Goal: Book appointment/travel/reservation

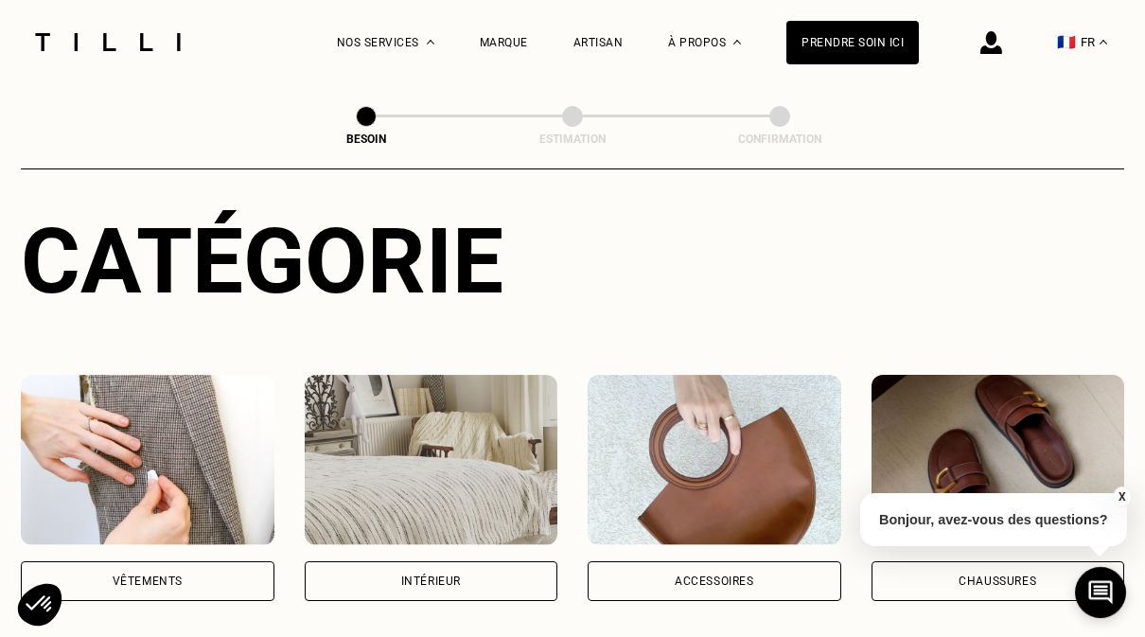
scroll to position [249, 0]
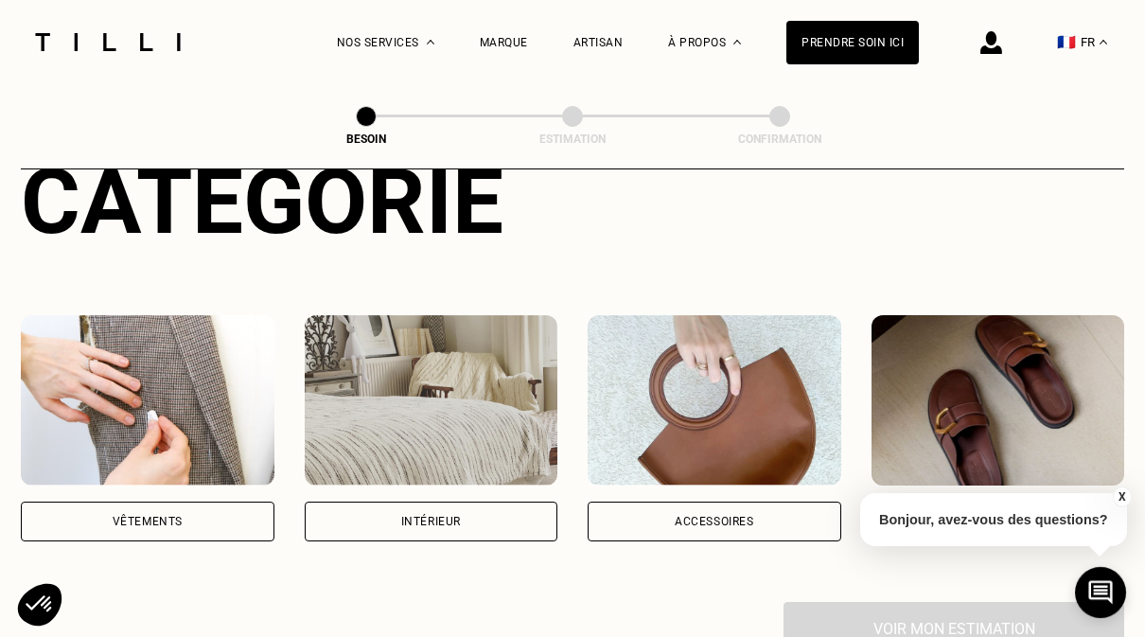
click at [114, 516] on div "Vêtements" at bounding box center [148, 521] width 70 height 11
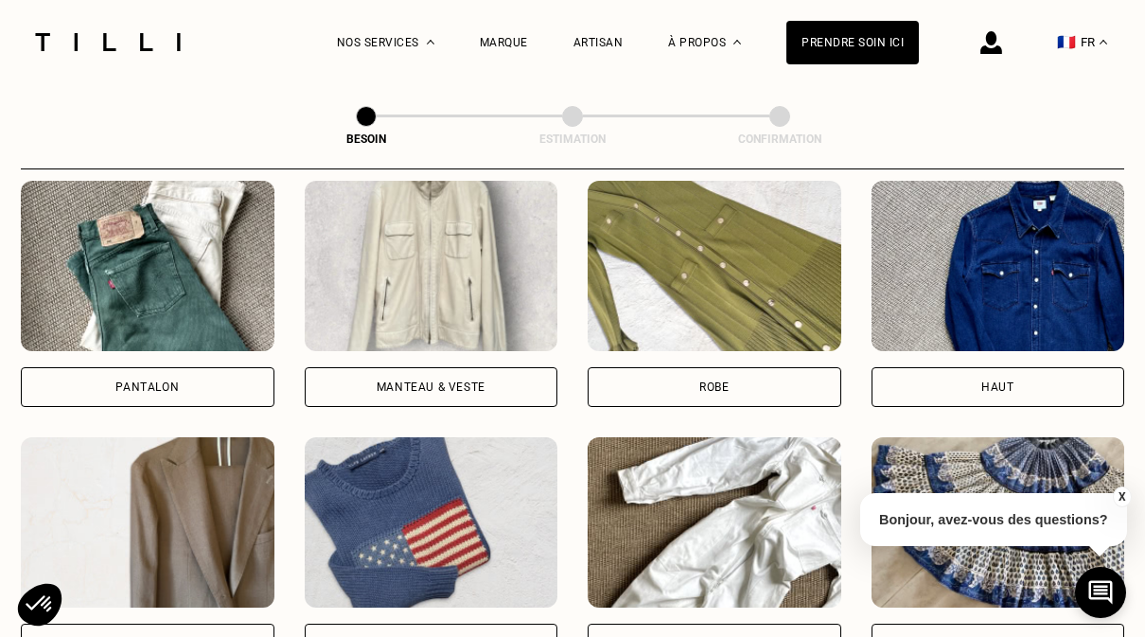
scroll to position [910, 0]
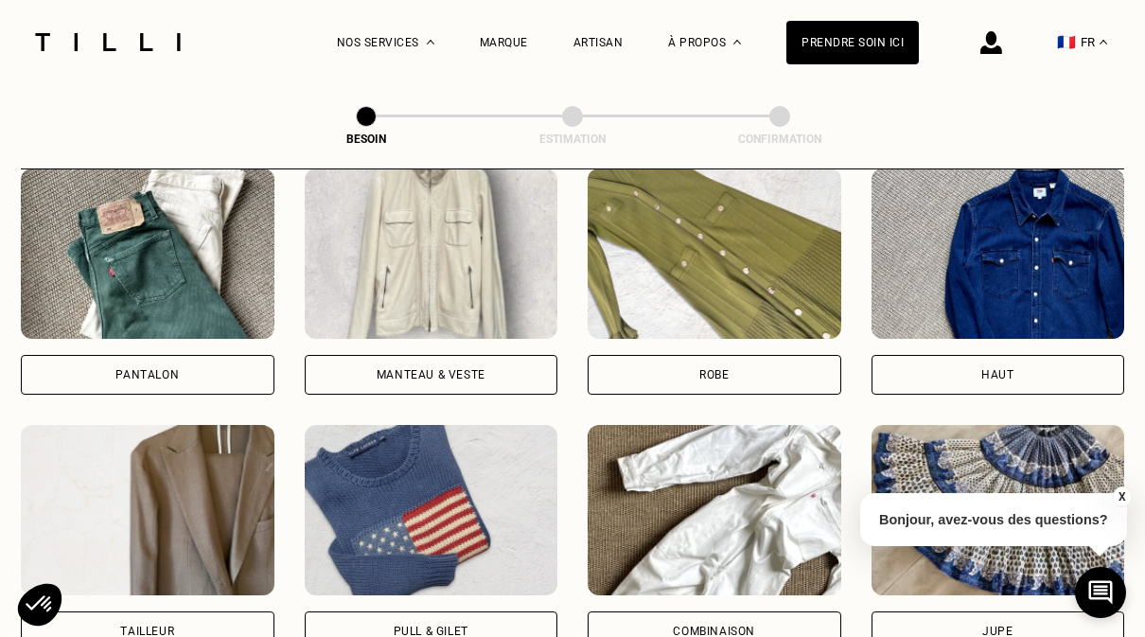
click at [80, 364] on div "Pantalon" at bounding box center [148, 375] width 254 height 40
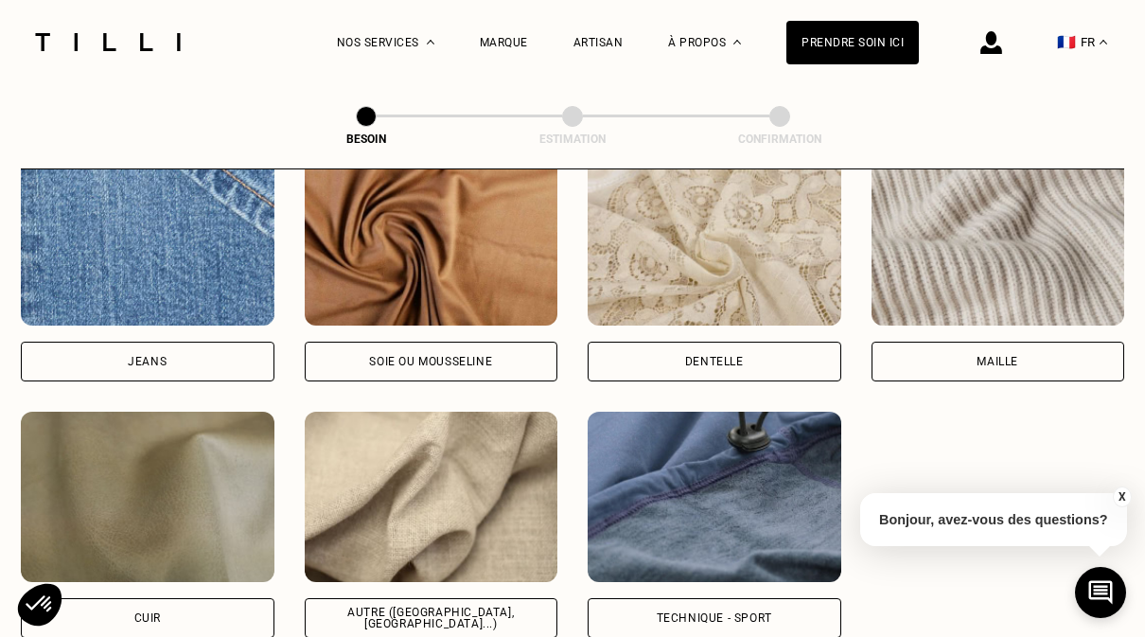
scroll to position [2100, 0]
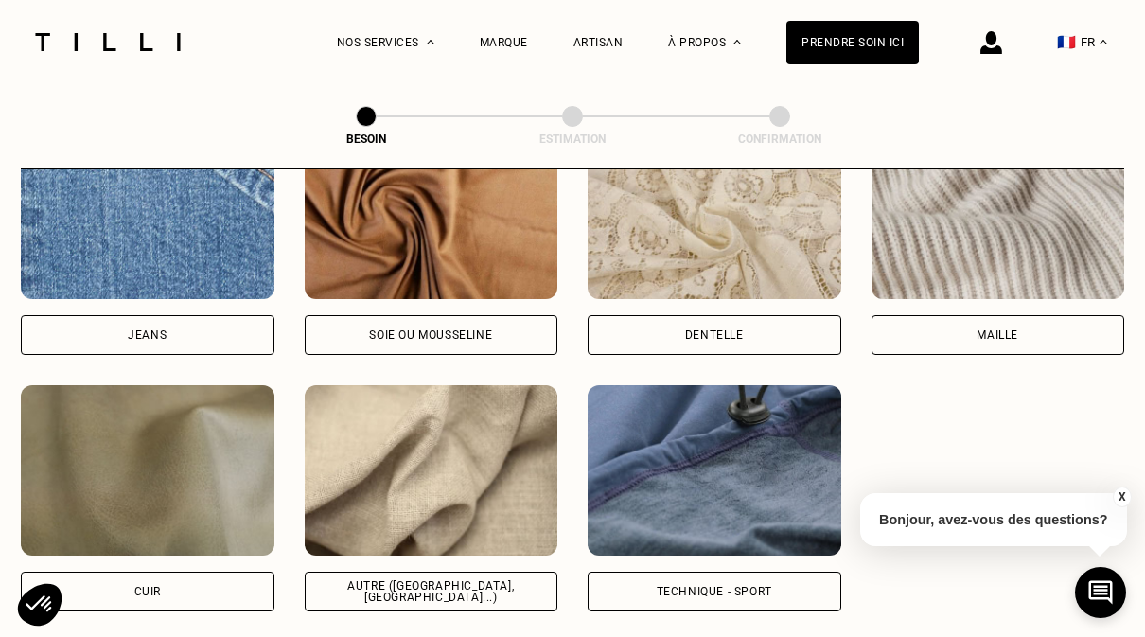
click at [428, 580] on div "Autre ([GEOGRAPHIC_DATA], [GEOGRAPHIC_DATA]...)" at bounding box center [432, 591] width 222 height 23
select select "FR"
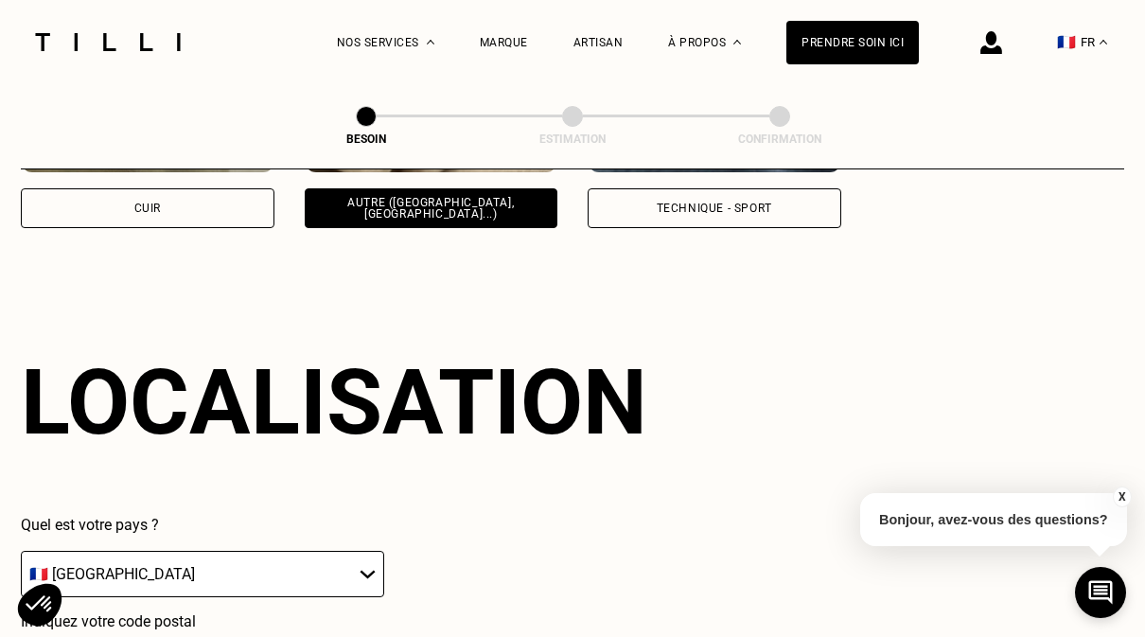
scroll to position [2545, 0]
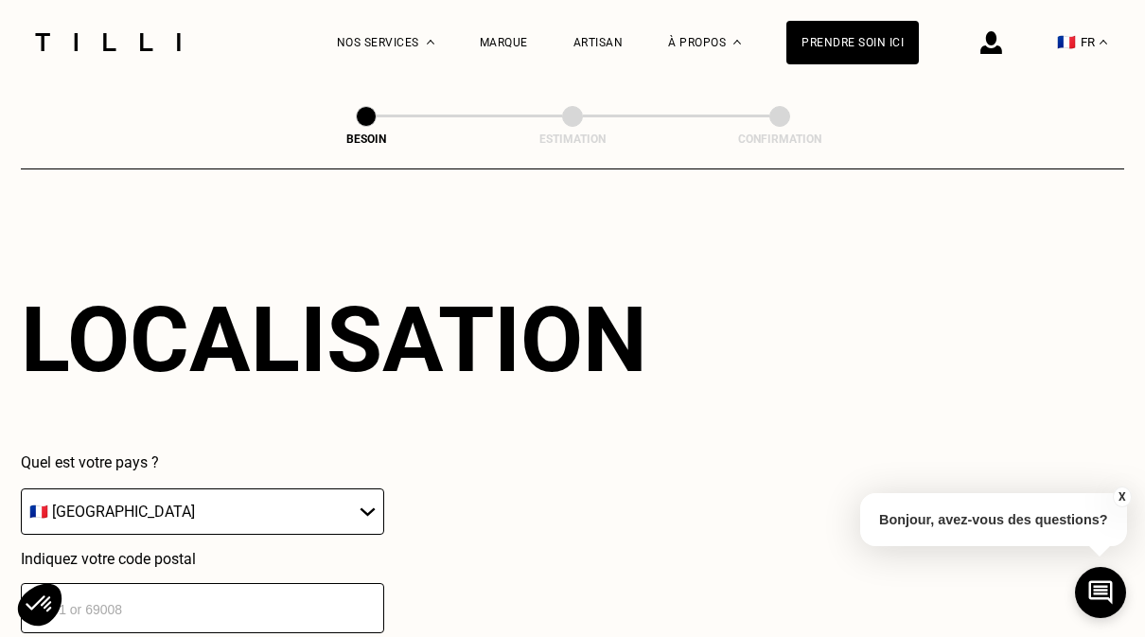
click at [264, 596] on input "number" at bounding box center [203, 608] width 364 height 50
type input "33000"
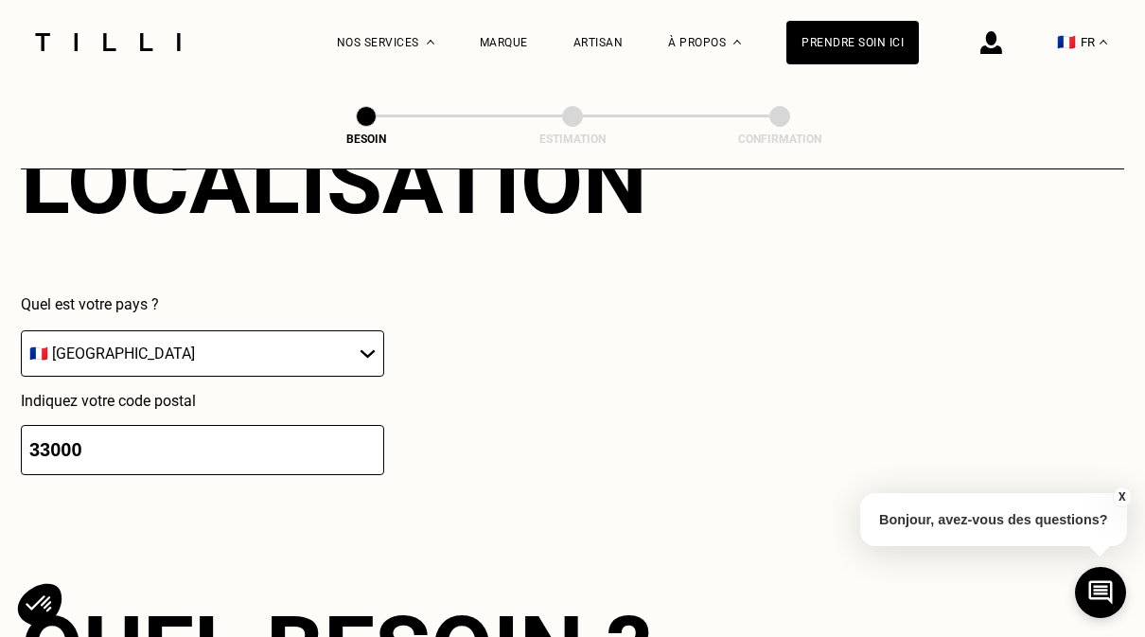
scroll to position [3024, 0]
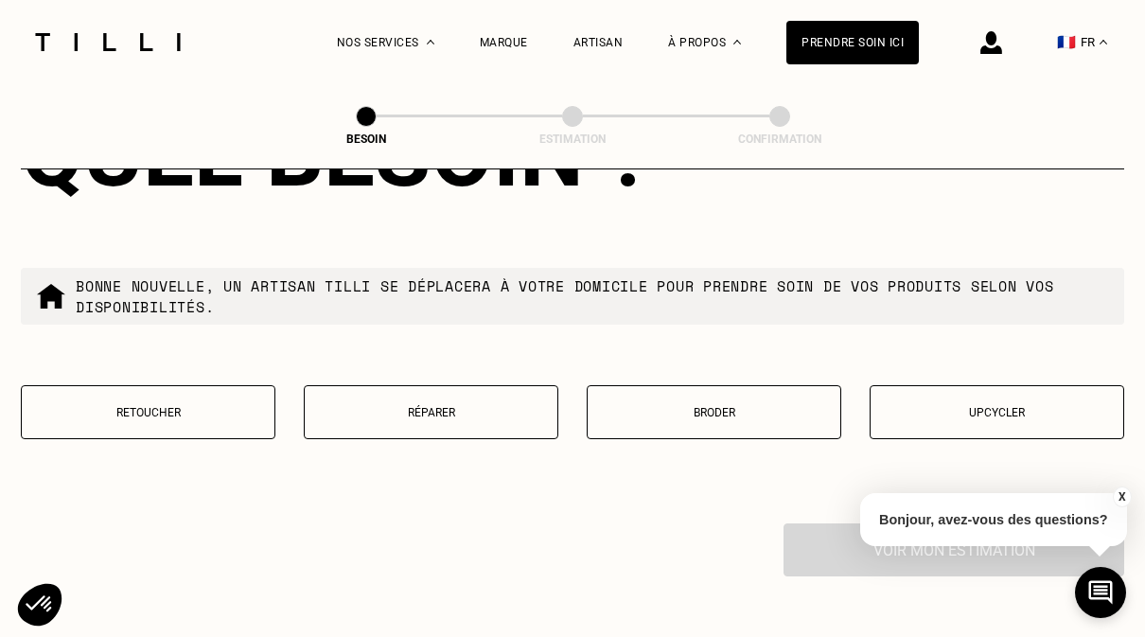
click at [98, 421] on button "Retoucher" at bounding box center [148, 412] width 255 height 54
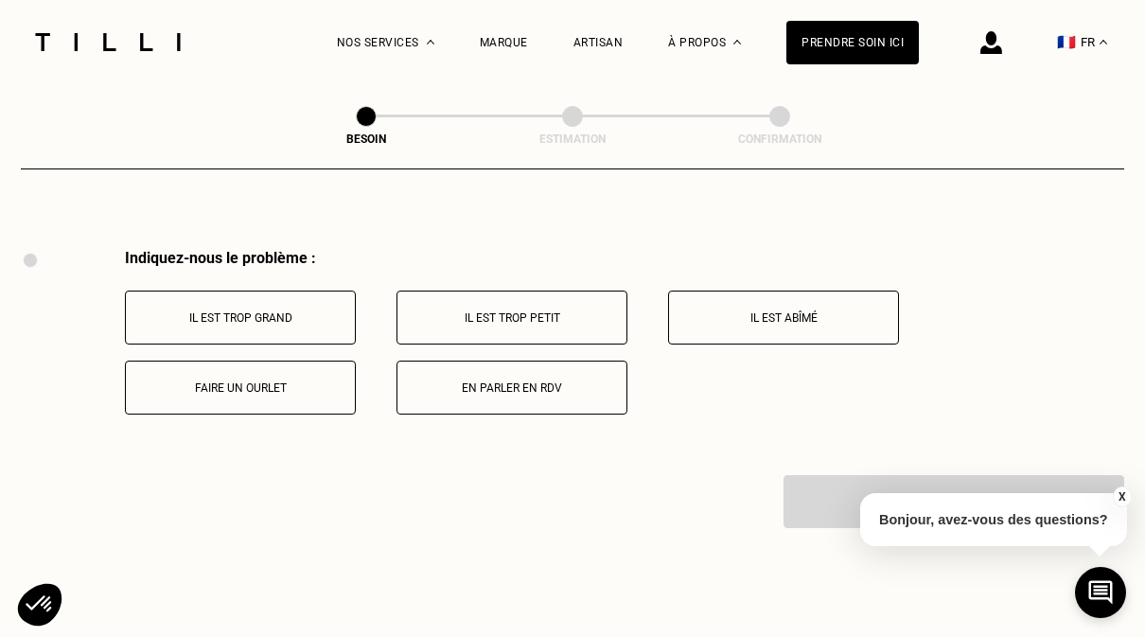
scroll to position [3511, 0]
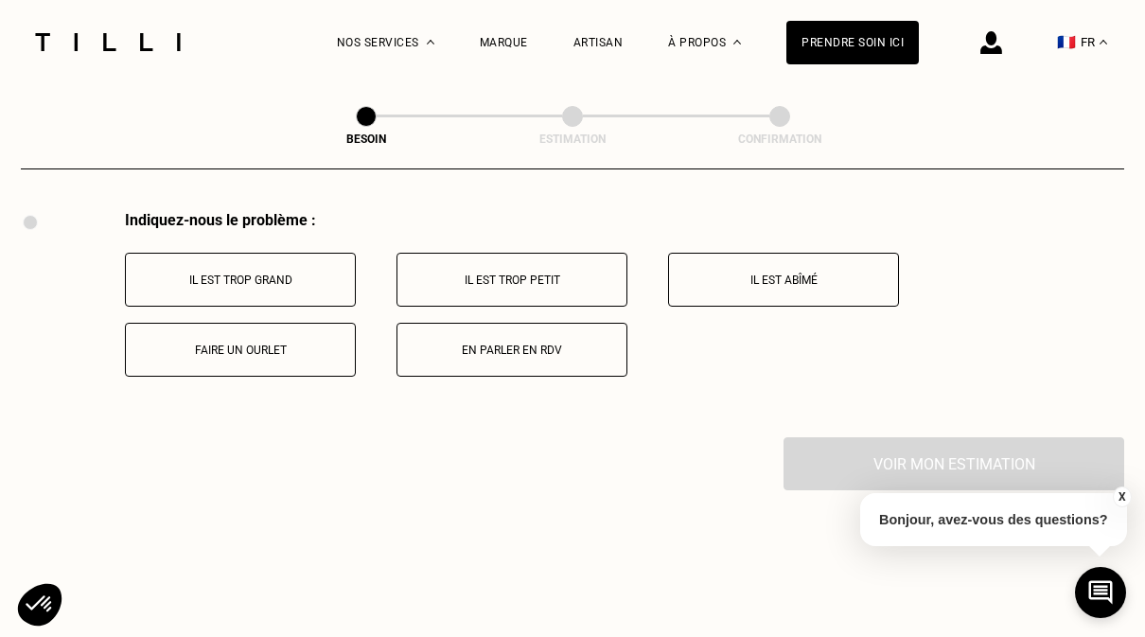
click at [180, 287] on p "Il est trop grand" at bounding box center [240, 280] width 210 height 13
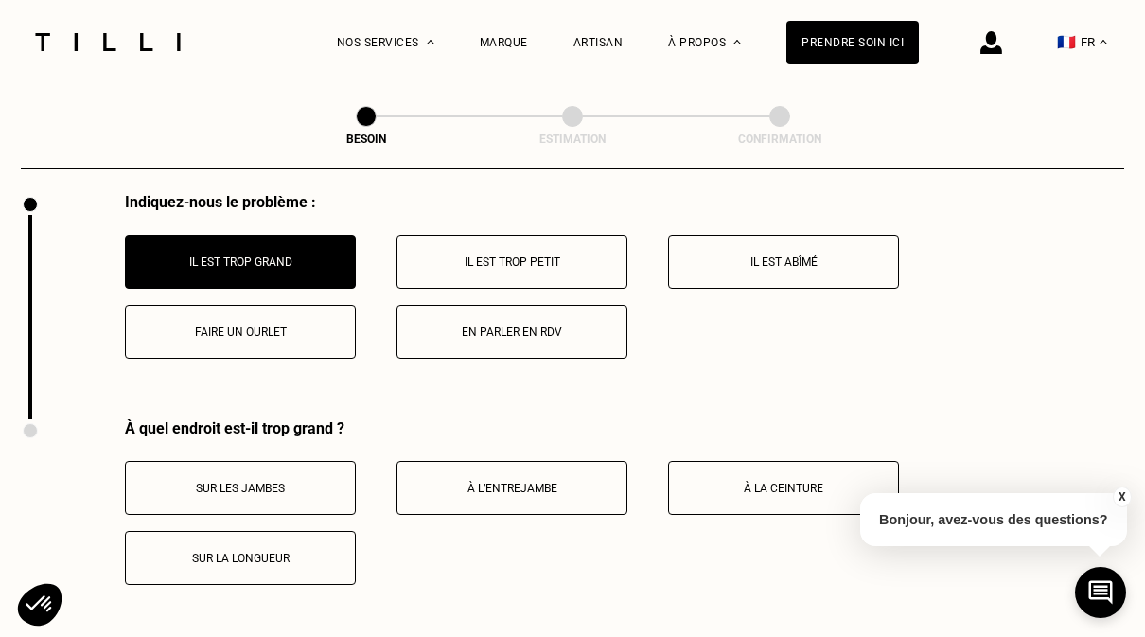
click at [155, 333] on p "Faire un ourlet" at bounding box center [240, 332] width 210 height 13
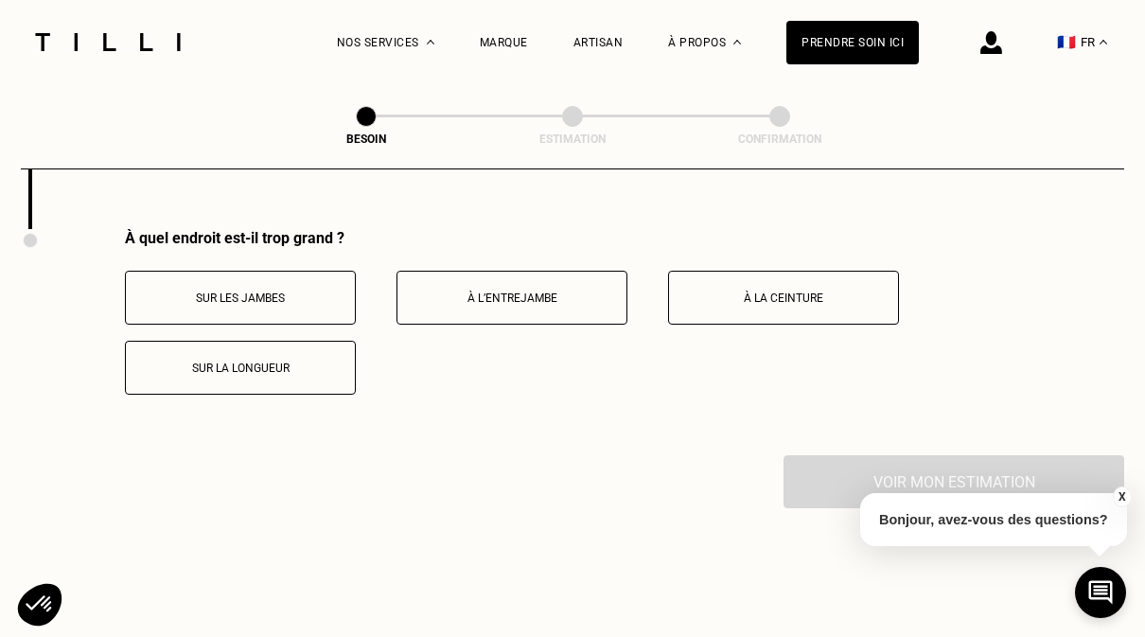
scroll to position [3737, 0]
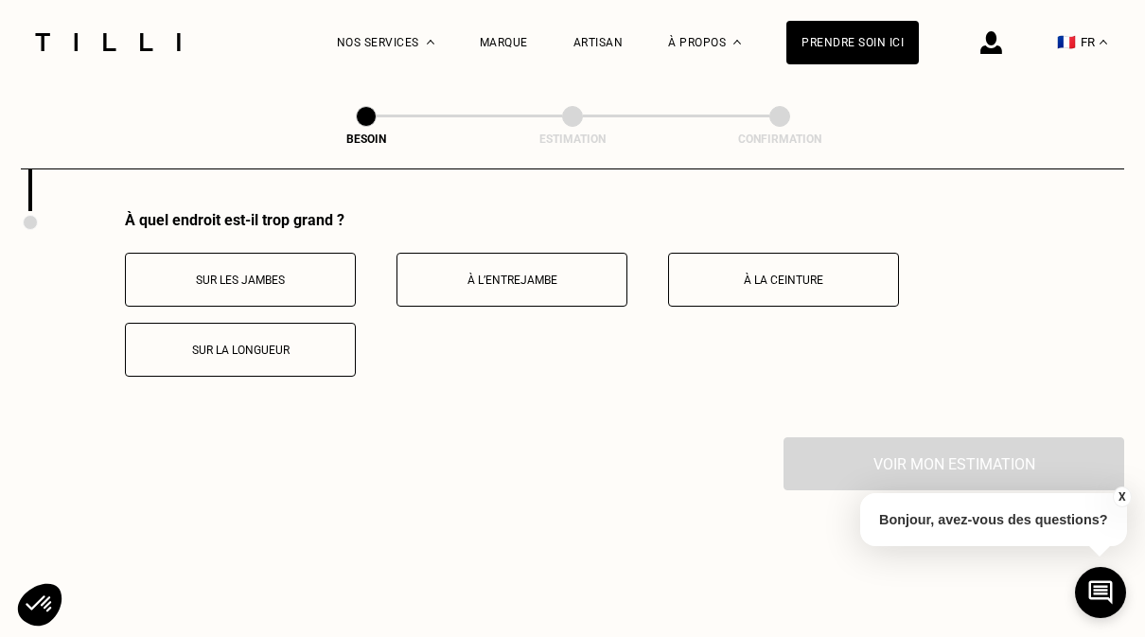
click at [163, 286] on p "Sur les jambes" at bounding box center [240, 280] width 210 height 13
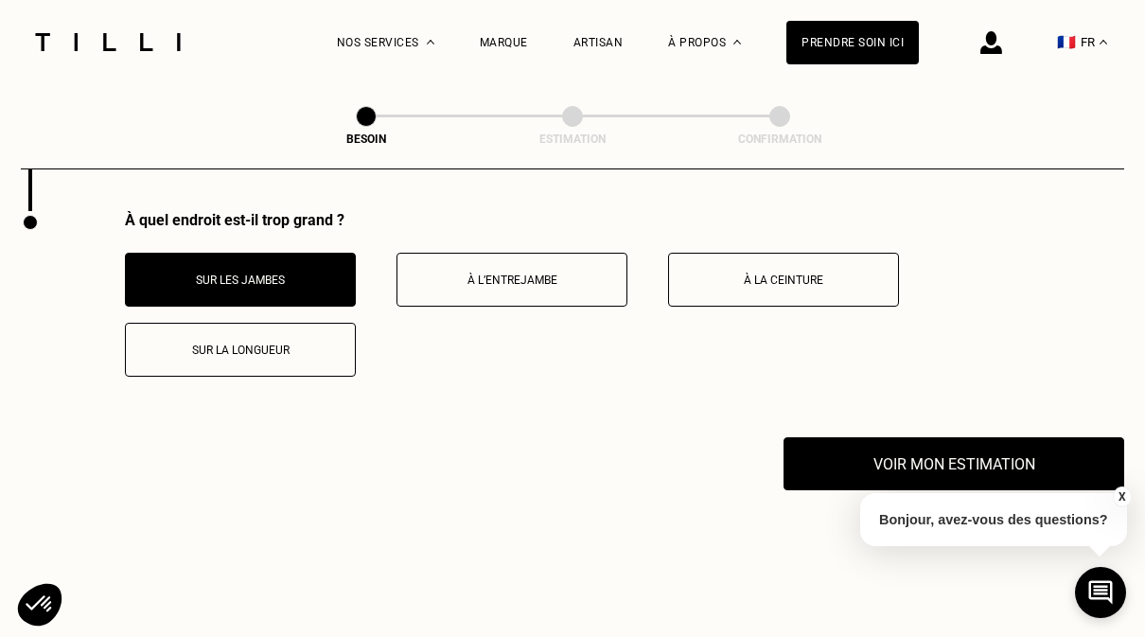
click at [144, 359] on button "Sur la longueur" at bounding box center [240, 350] width 231 height 54
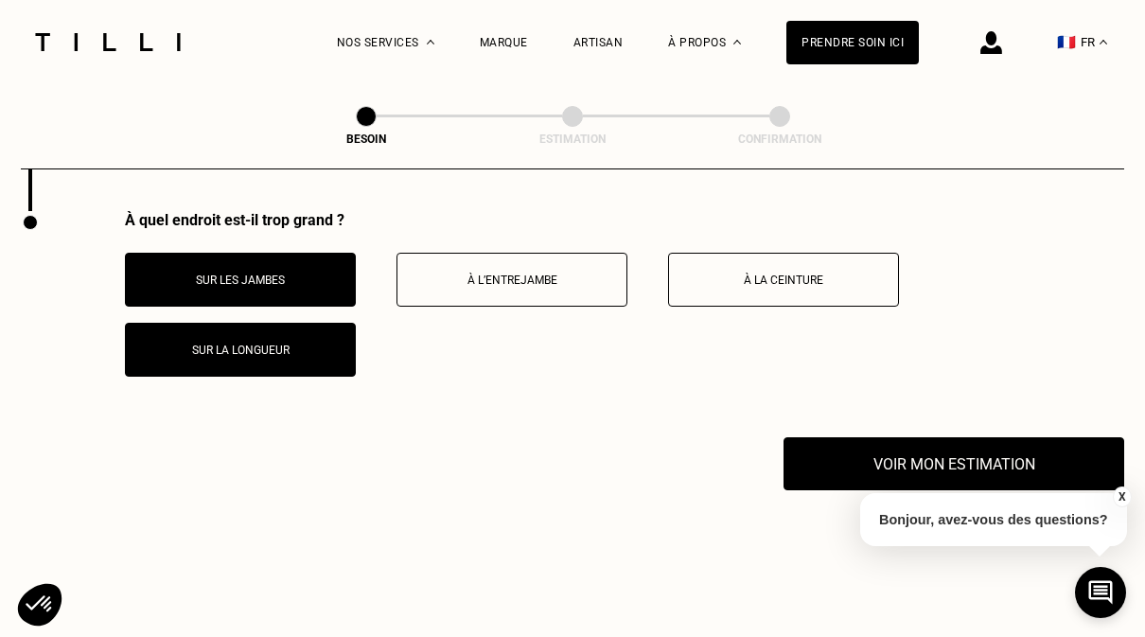
click at [160, 281] on p "Sur les jambes" at bounding box center [240, 280] width 210 height 13
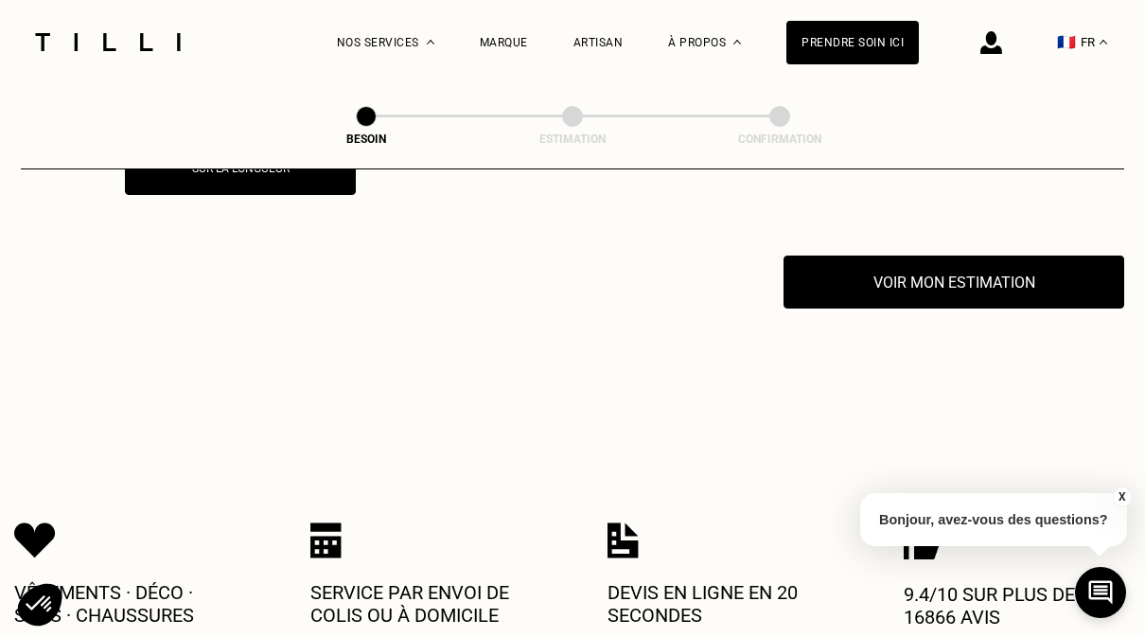
scroll to position [3925, 0]
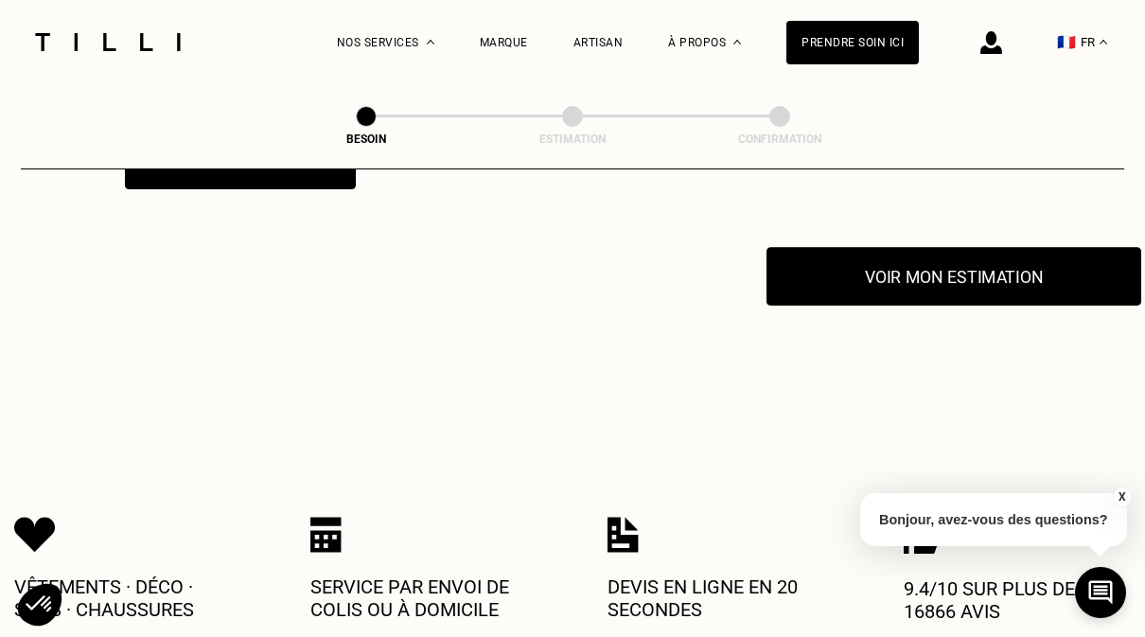
click at [967, 283] on button "Voir mon estimation" at bounding box center [954, 276] width 375 height 59
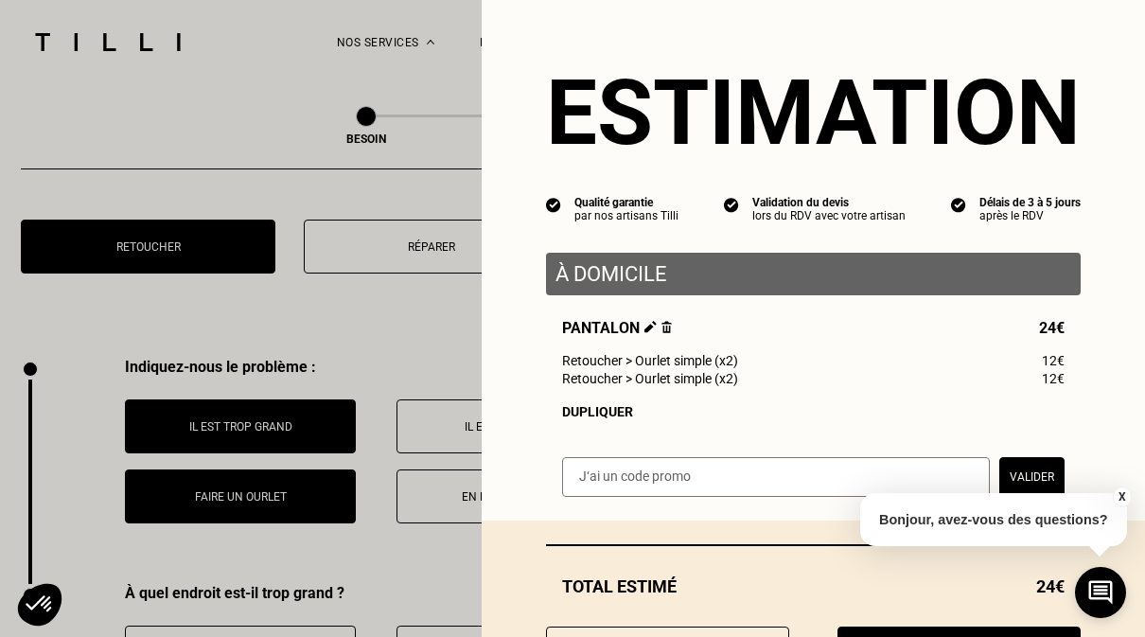
scroll to position [3367, 0]
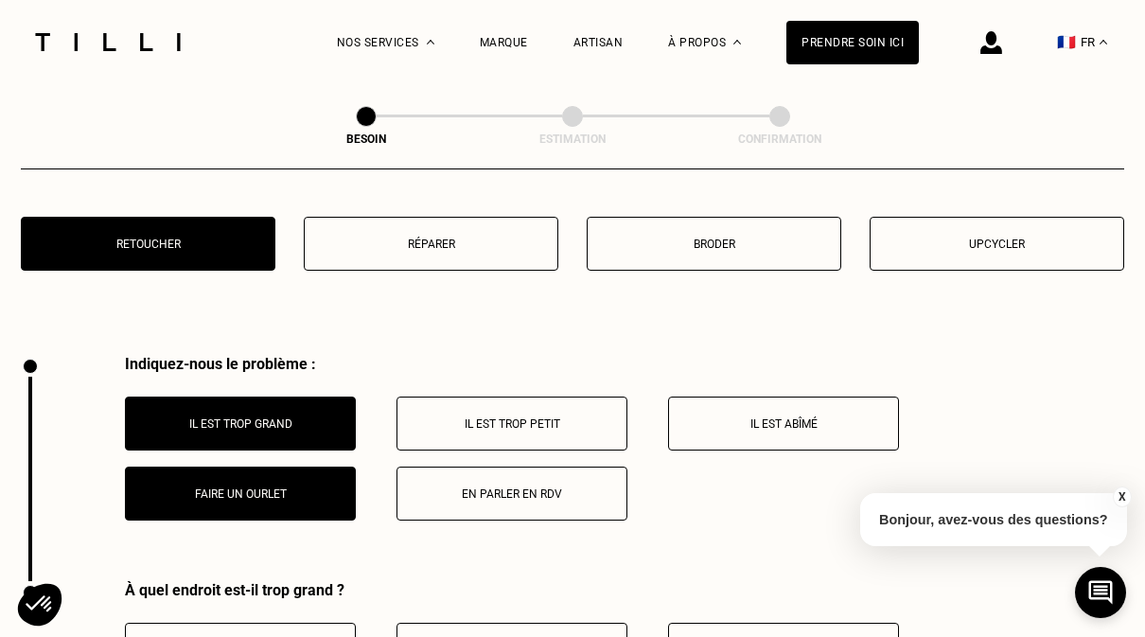
click at [141, 435] on button "Il est trop grand" at bounding box center [240, 424] width 231 height 54
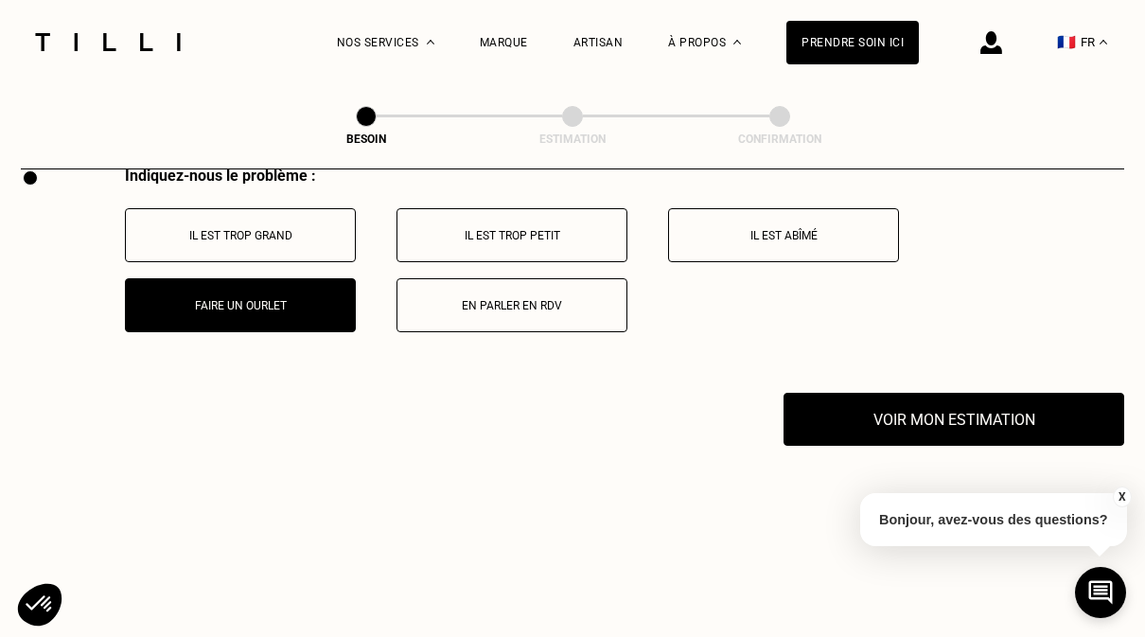
scroll to position [3513, 0]
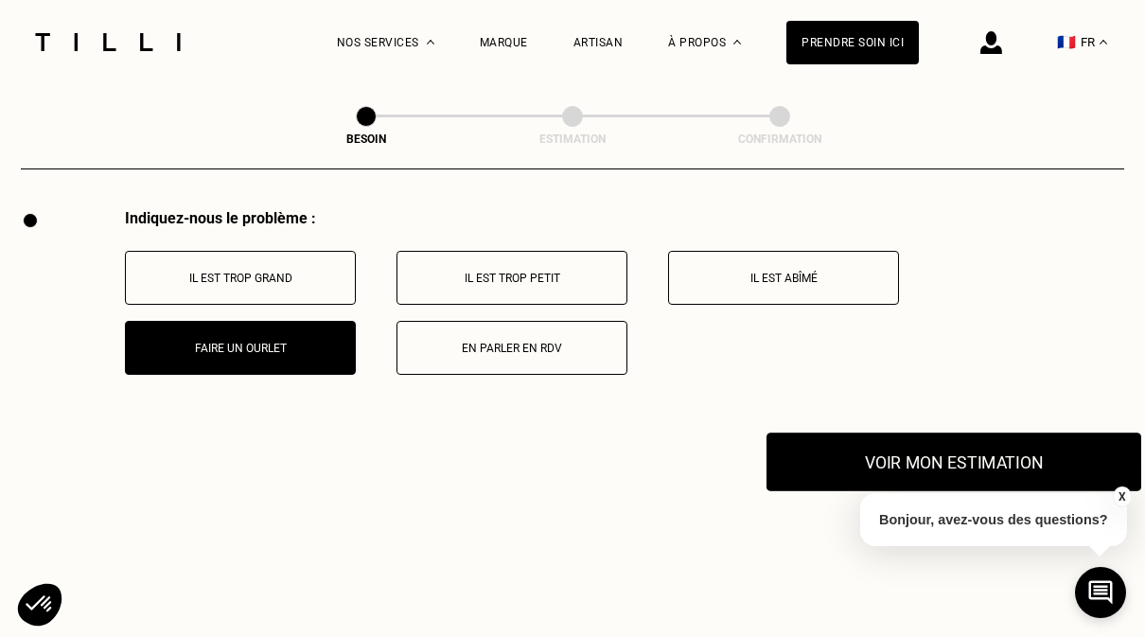
click at [984, 452] on button "Voir mon estimation" at bounding box center [954, 462] width 375 height 59
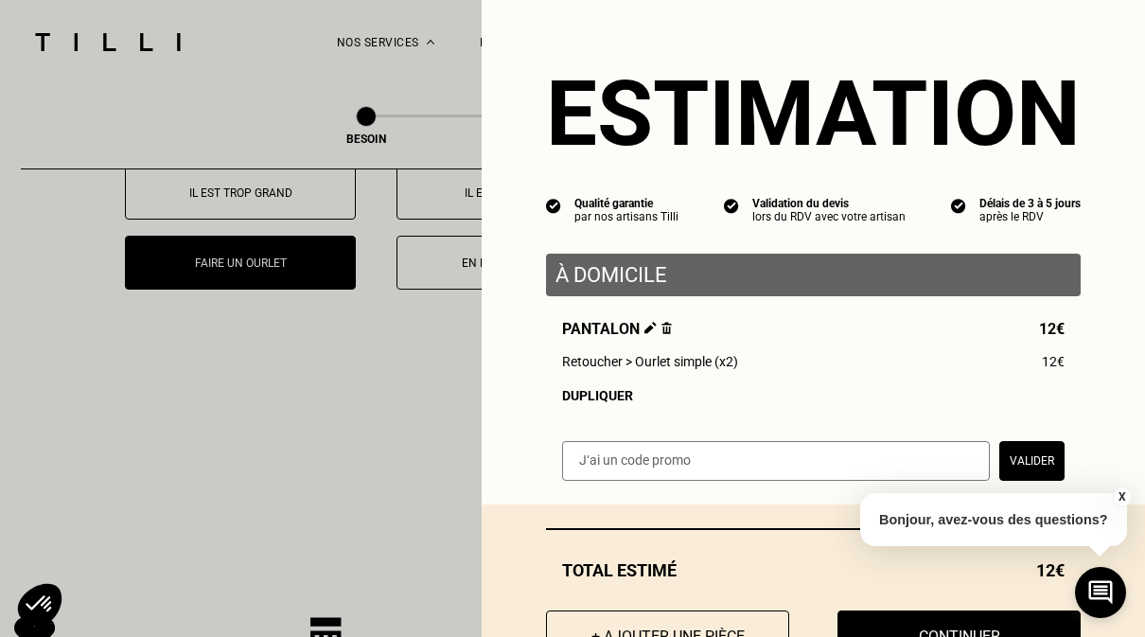
scroll to position [3599, 0]
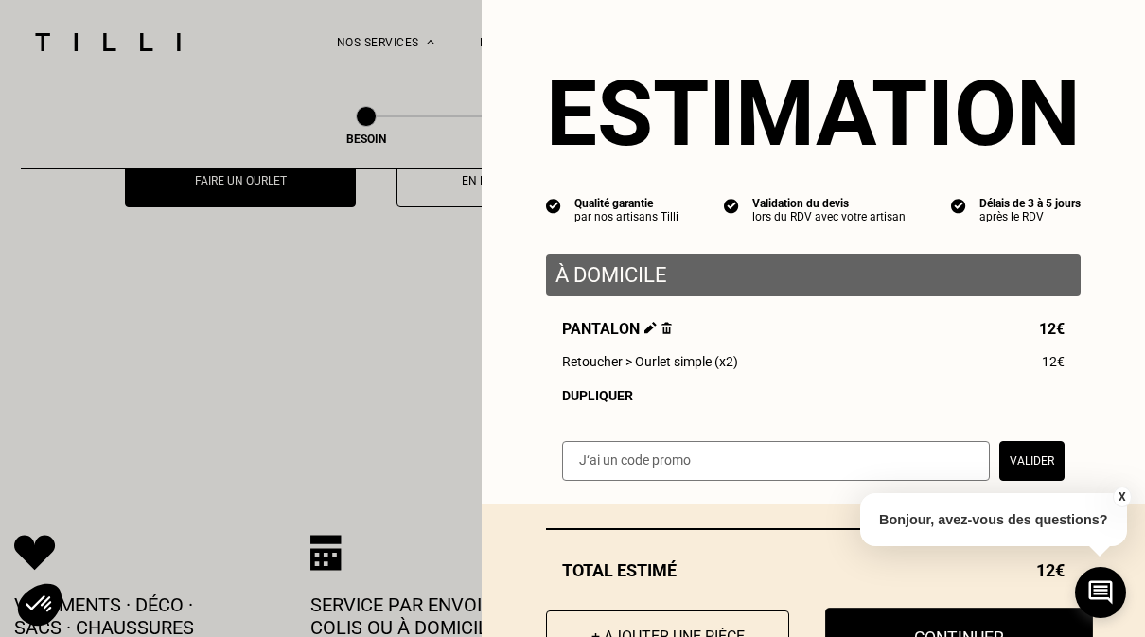
click at [998, 636] on button "Continuer" at bounding box center [959, 637] width 268 height 59
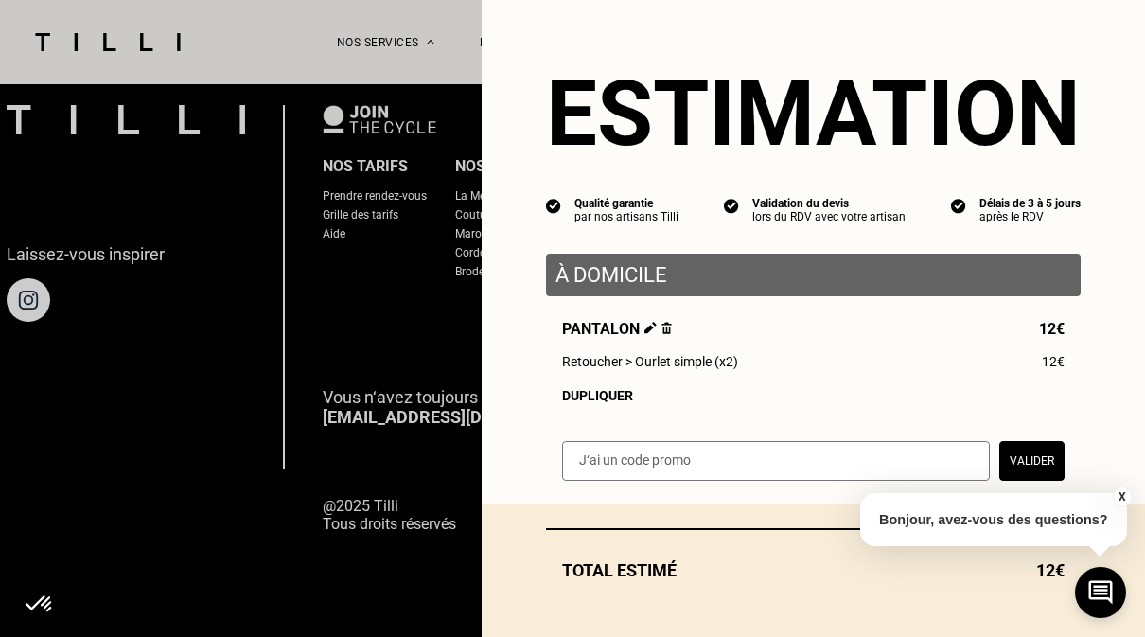
scroll to position [1181, 0]
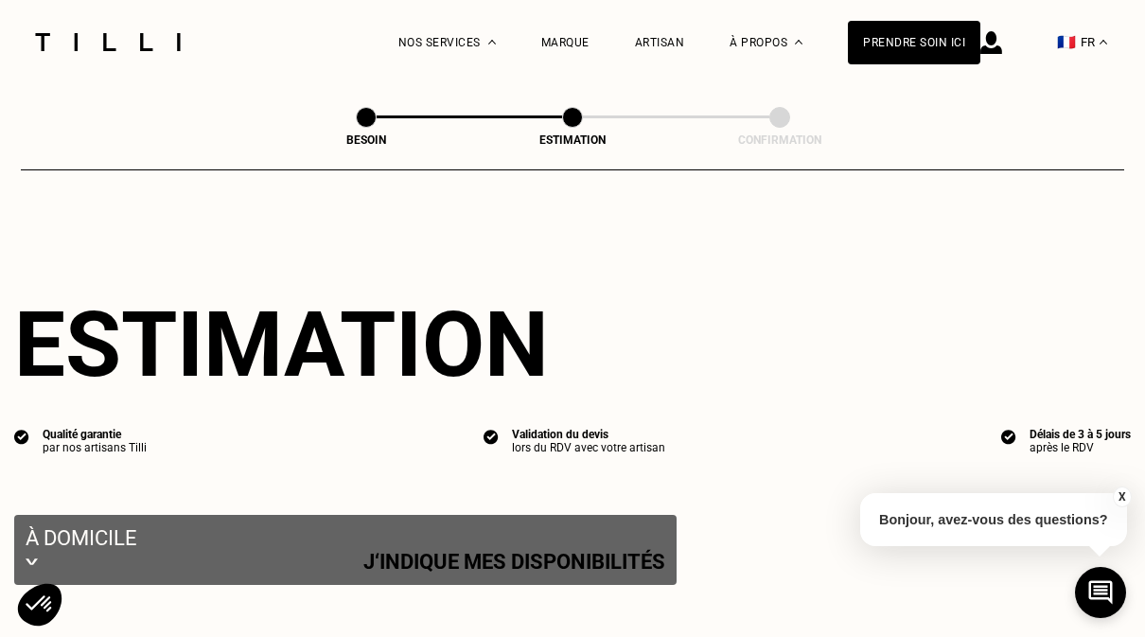
select select "FR"
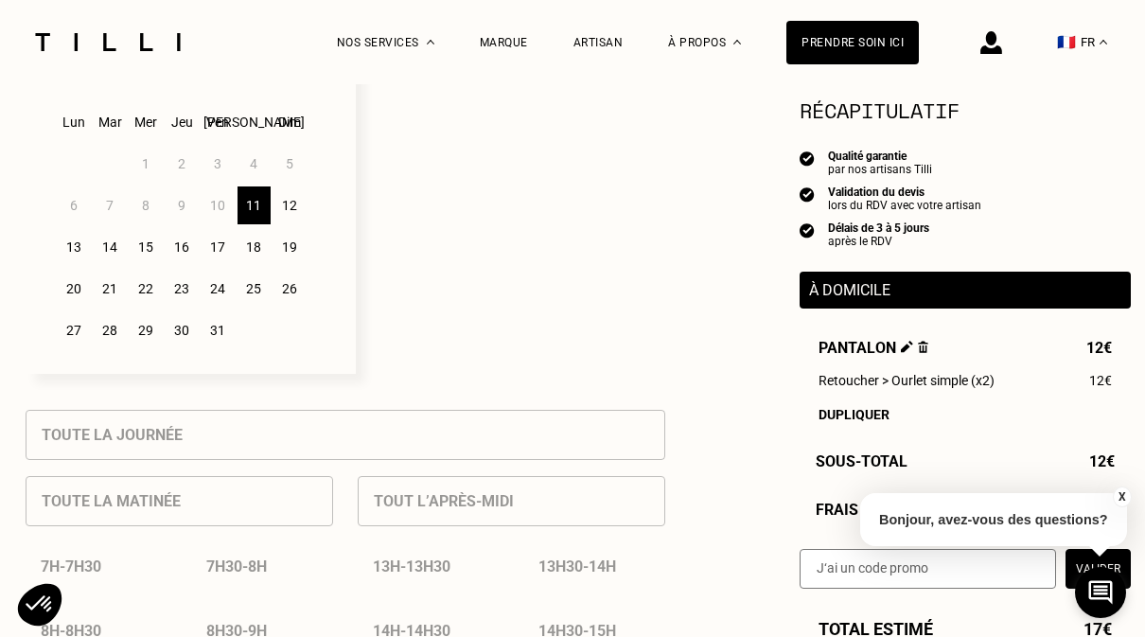
scroll to position [556, 0]
click at [74, 253] on div "13" at bounding box center [74, 246] width 33 height 38
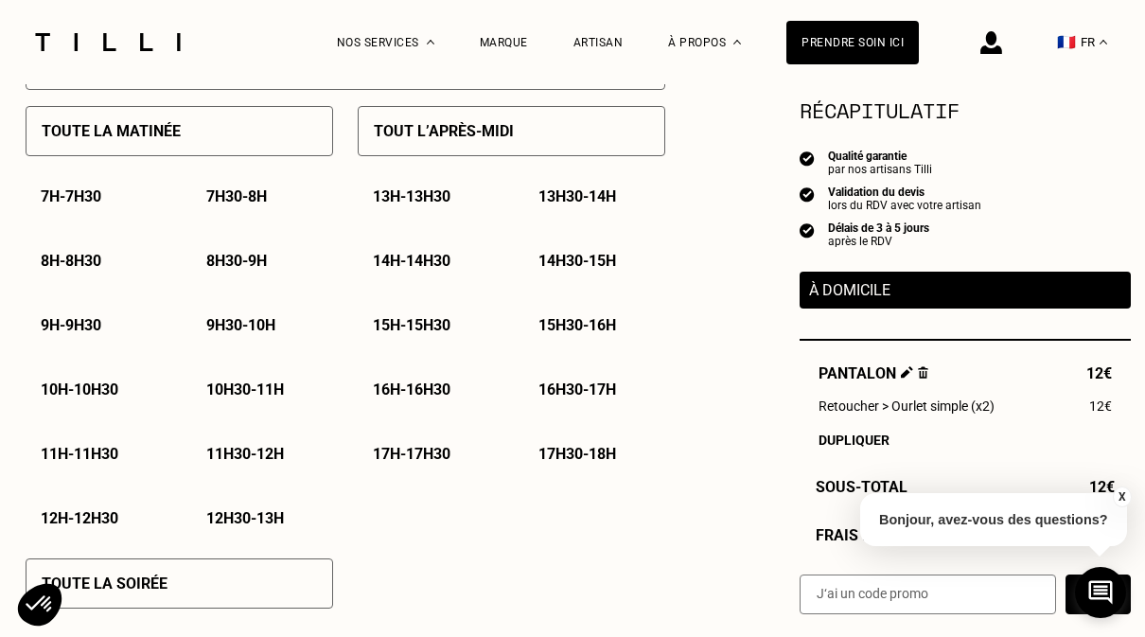
scroll to position [924, 0]
click at [78, 335] on p "9h - 9h30" at bounding box center [71, 326] width 61 height 18
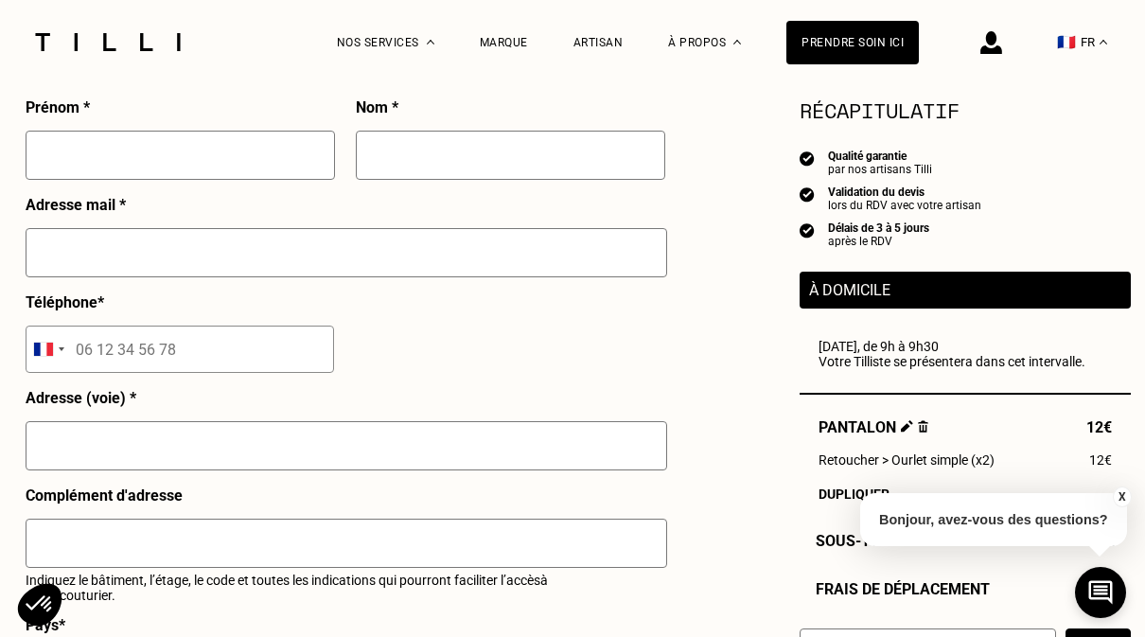
scroll to position [1784, 0]
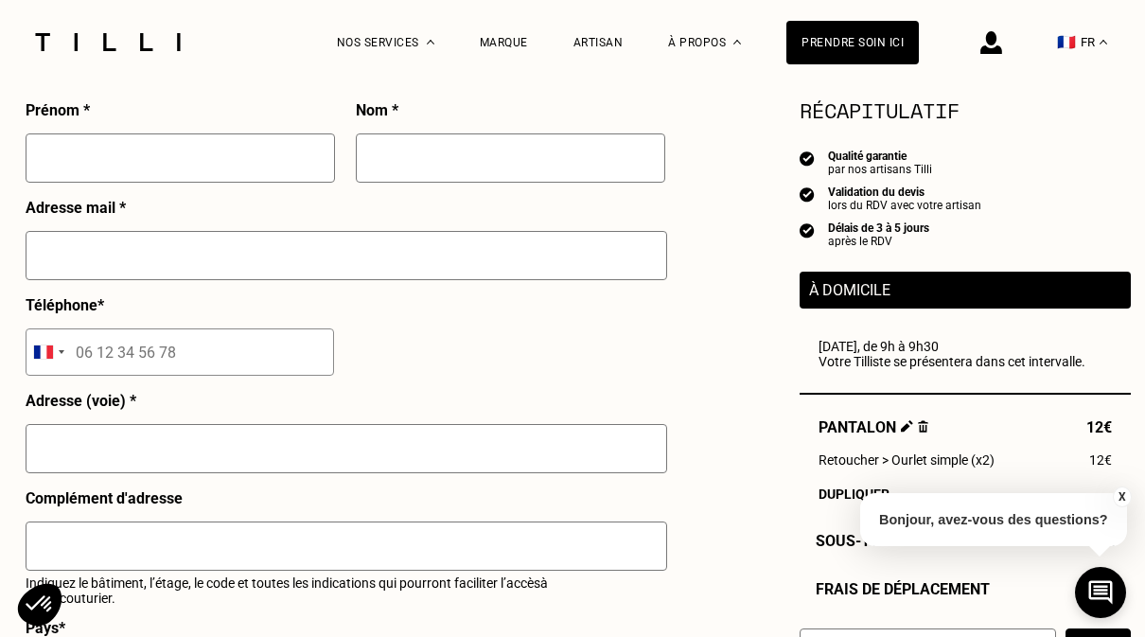
click at [51, 151] on input "text" at bounding box center [181, 157] width 310 height 49
type input "[PERSON_NAME]"
type input "Rumeau"
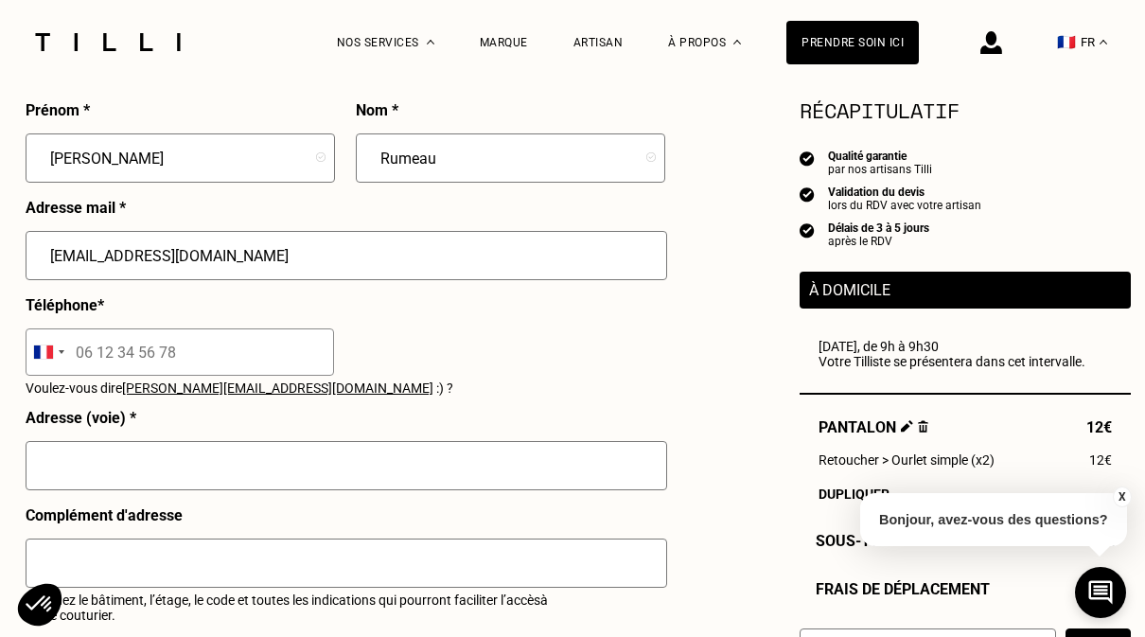
type input "[EMAIL_ADDRESS][DOMAIN_NAME]"
click at [87, 358] on input "tel" at bounding box center [180, 351] width 309 height 47
type input "[STREET_ADDRESS][PERSON_NAME]"
type input "[GEOGRAPHIC_DATA]"
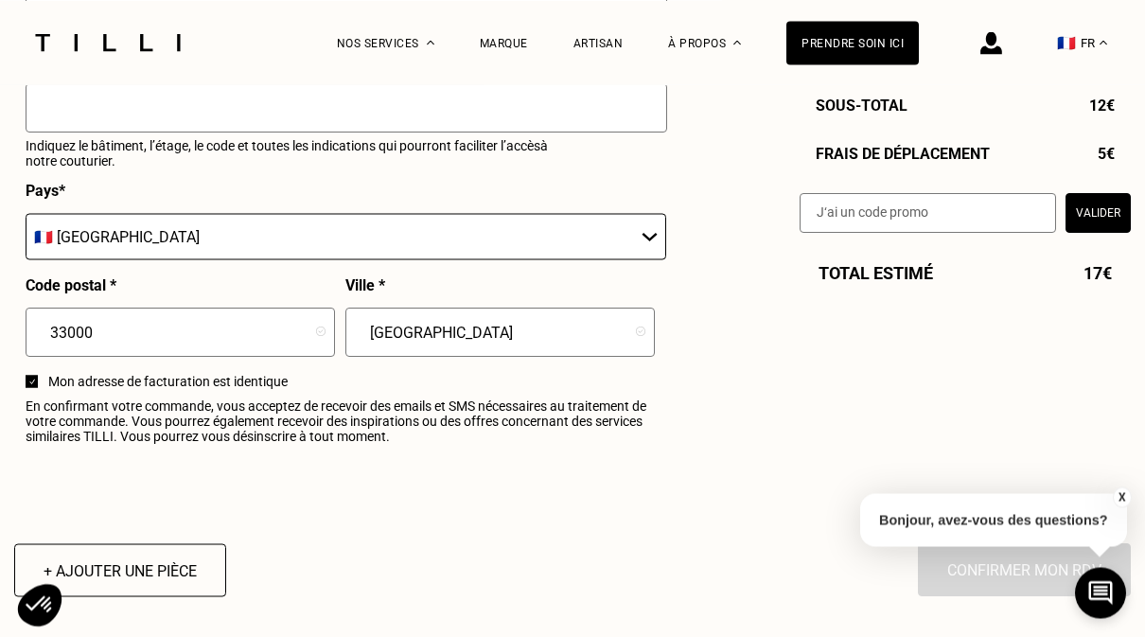
scroll to position [2246, 0]
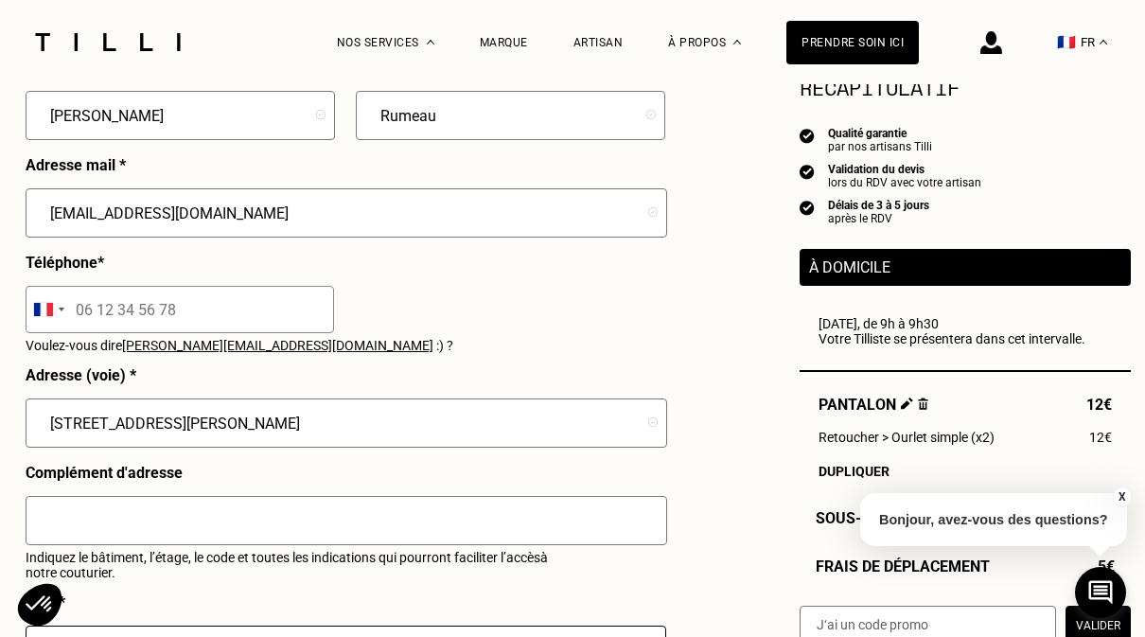
scroll to position [1820, 0]
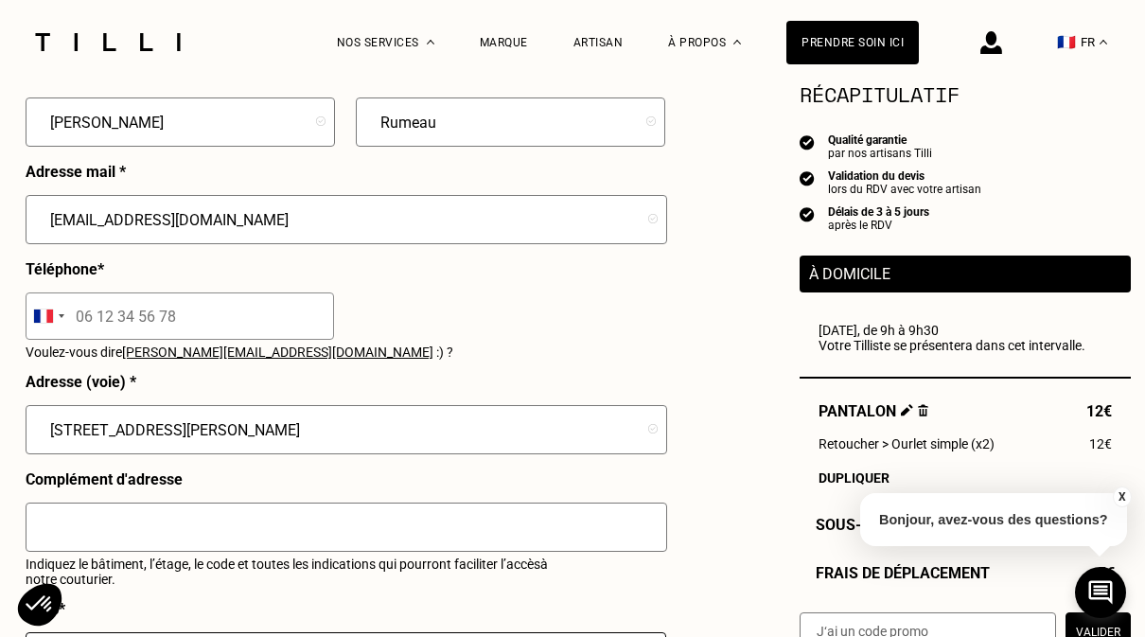
click at [84, 328] on input "tel" at bounding box center [180, 316] width 309 height 47
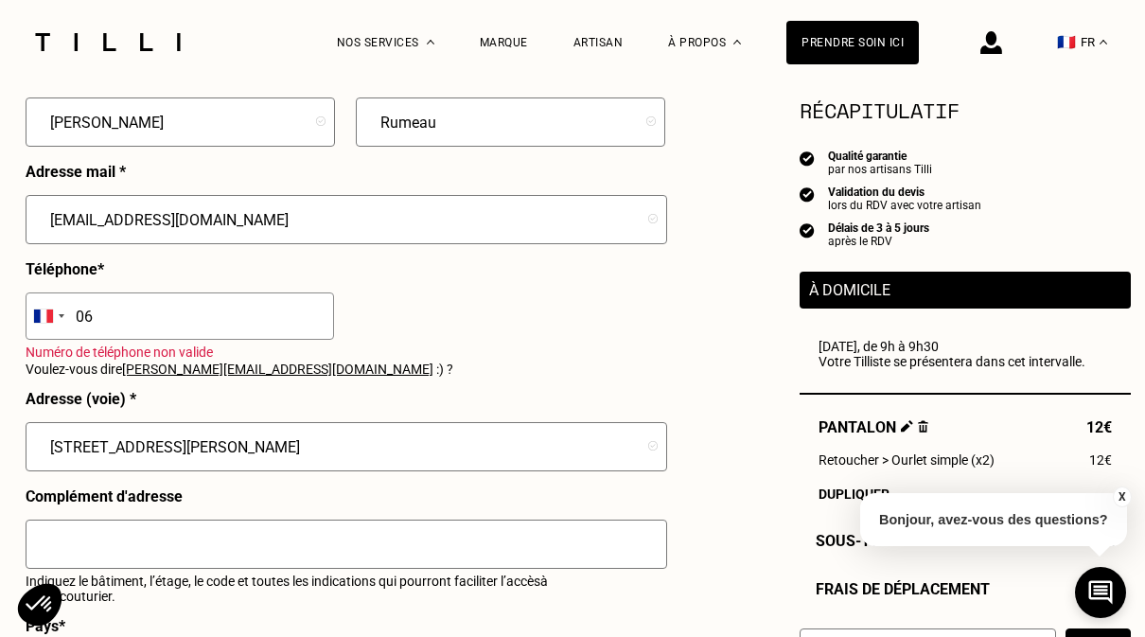
type input "0"
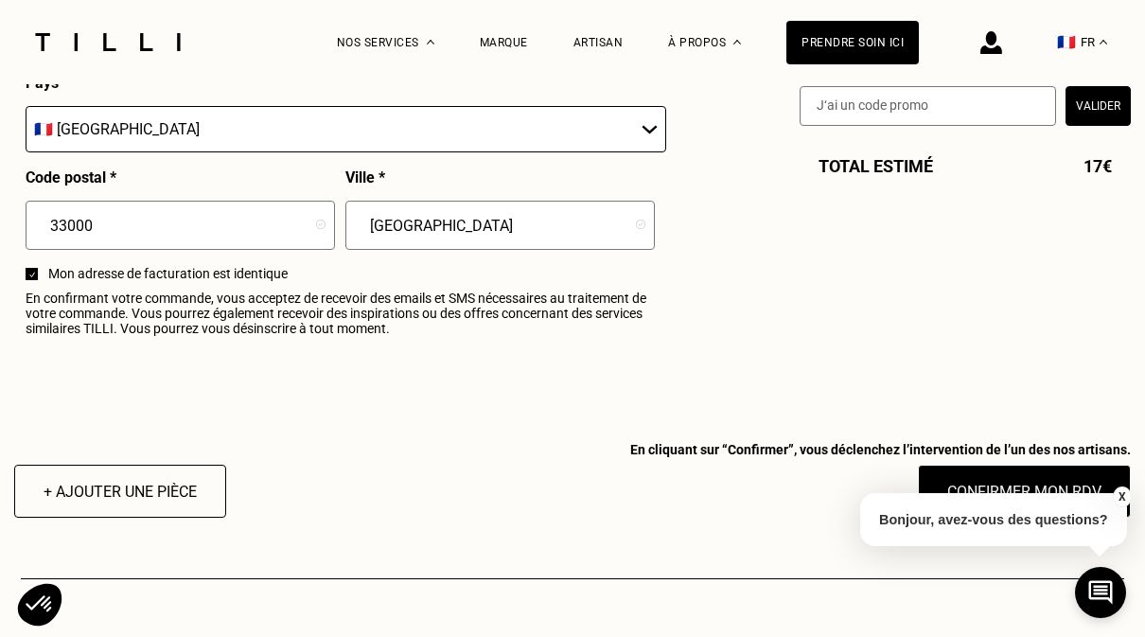
scroll to position [2350, 0]
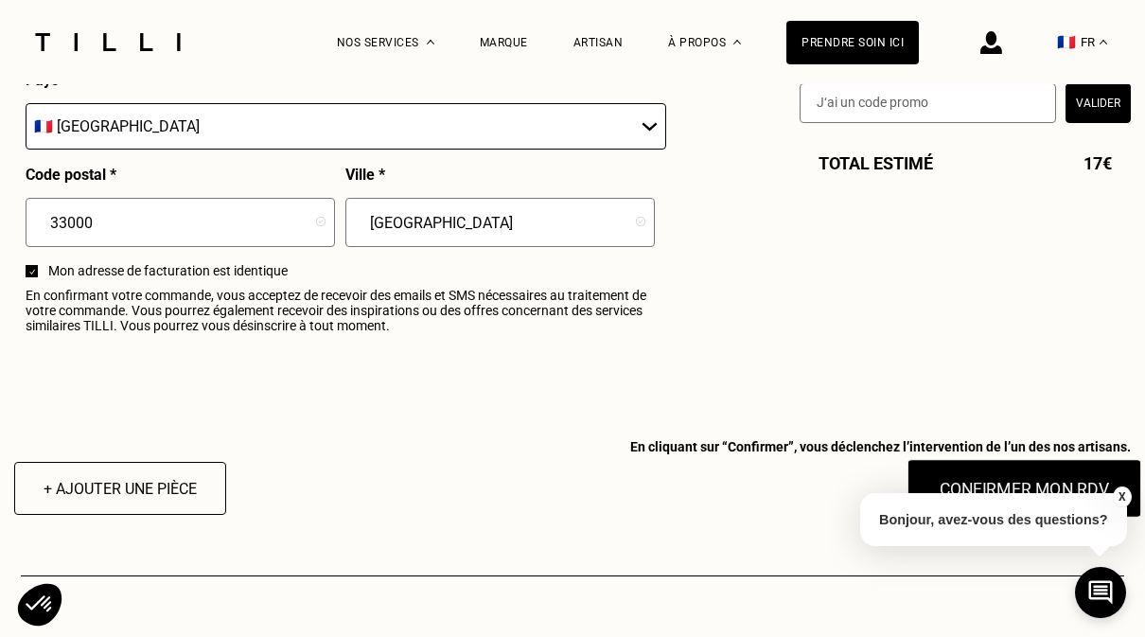
type input "06 80 58 52 56"
click at [1012, 506] on button "Confirmer mon RDV" at bounding box center [1025, 488] width 235 height 59
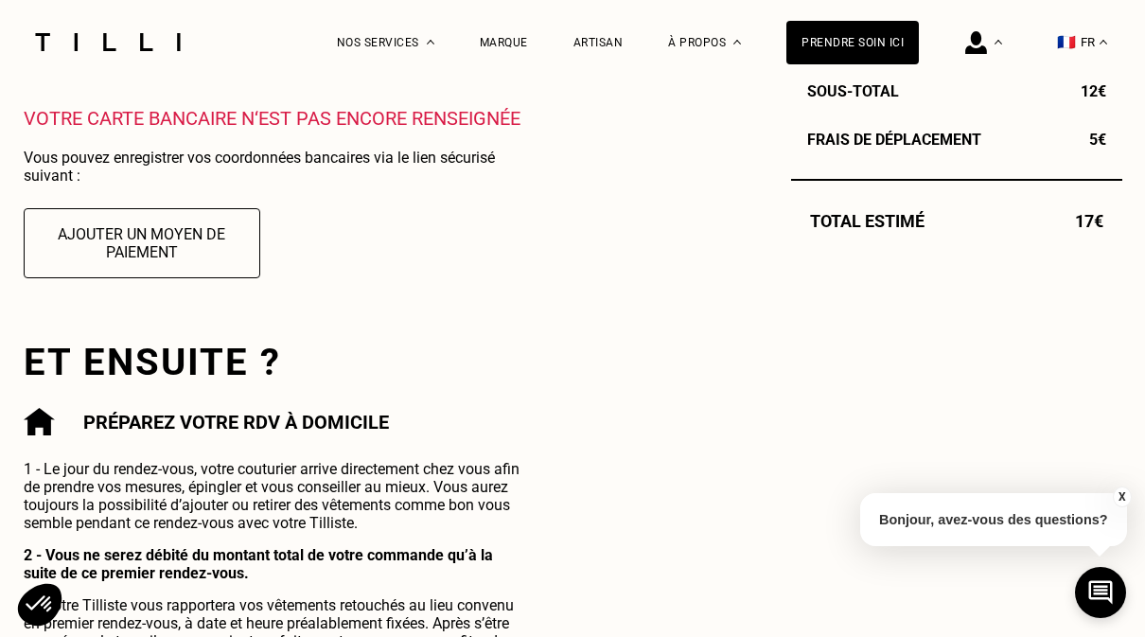
scroll to position [666, 0]
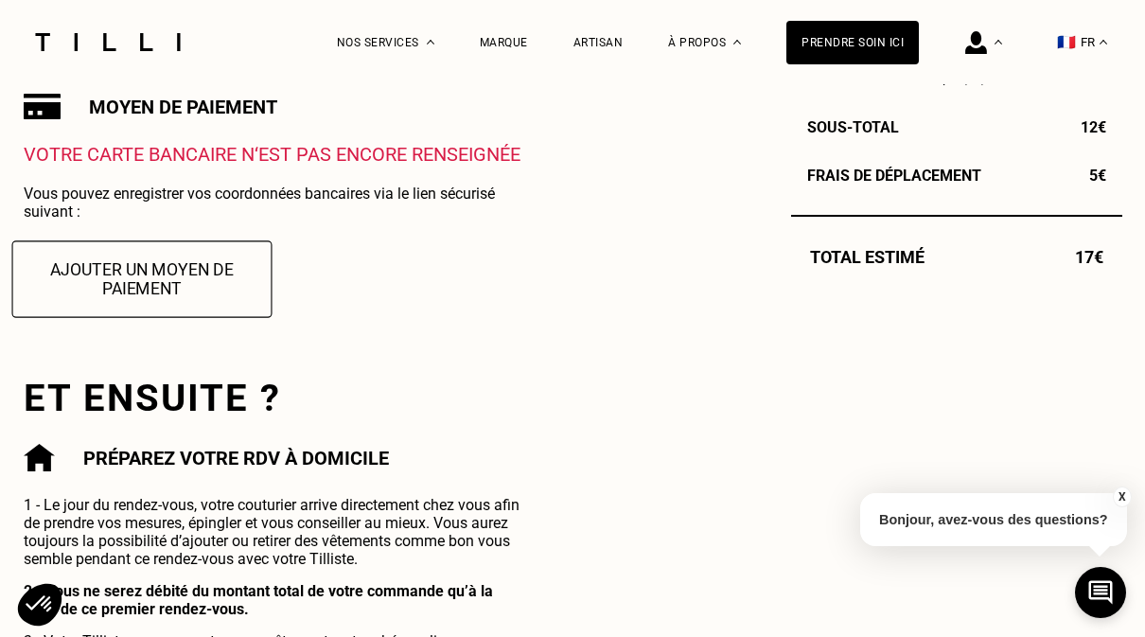
click at [82, 275] on button "Ajouter un moyen de paiement" at bounding box center [141, 278] width 260 height 77
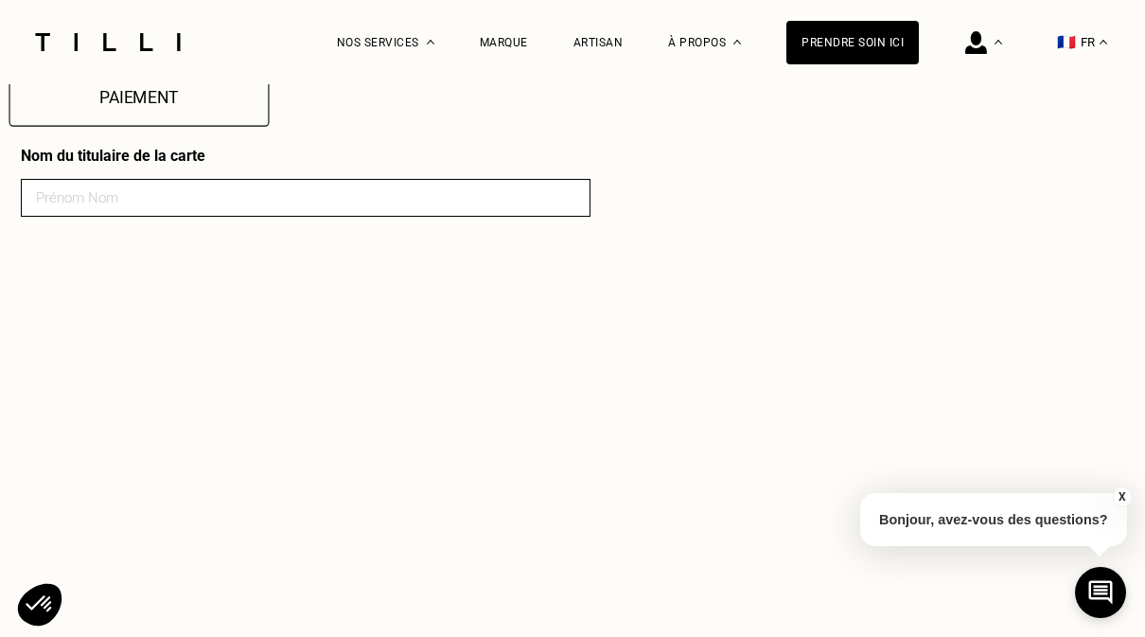
scroll to position [853, 0]
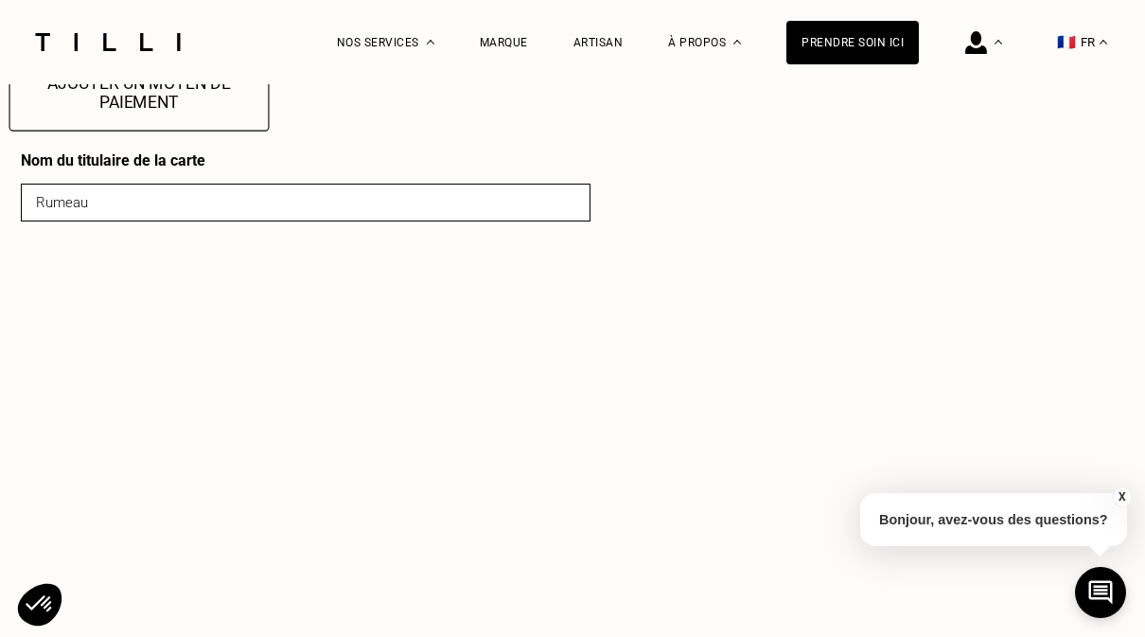
type input "Rumeau"
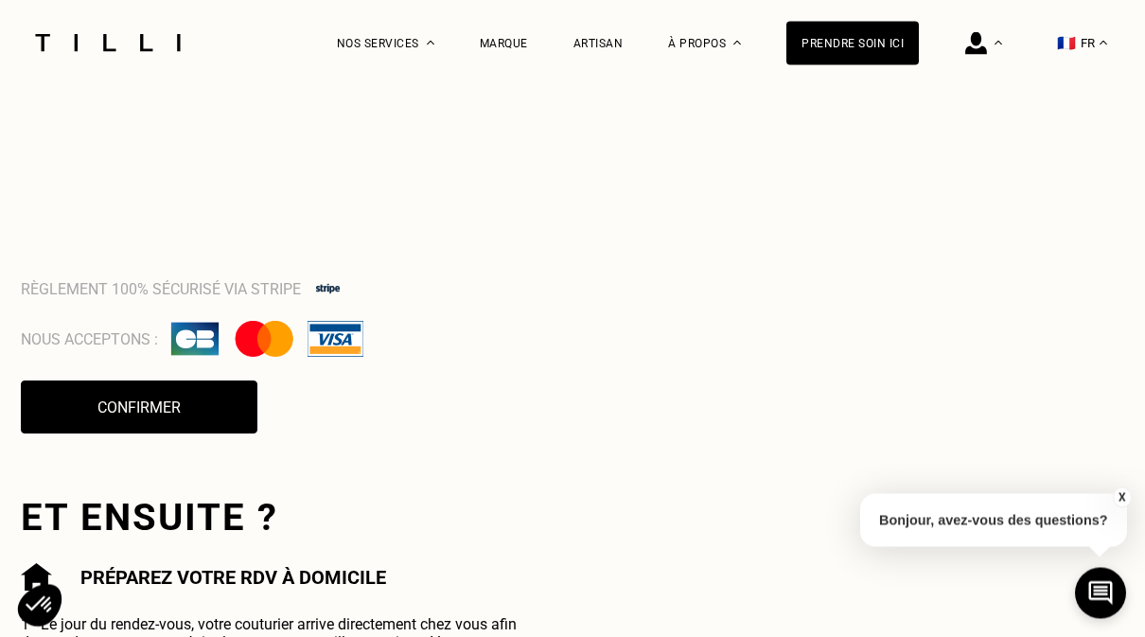
scroll to position [1637, 0]
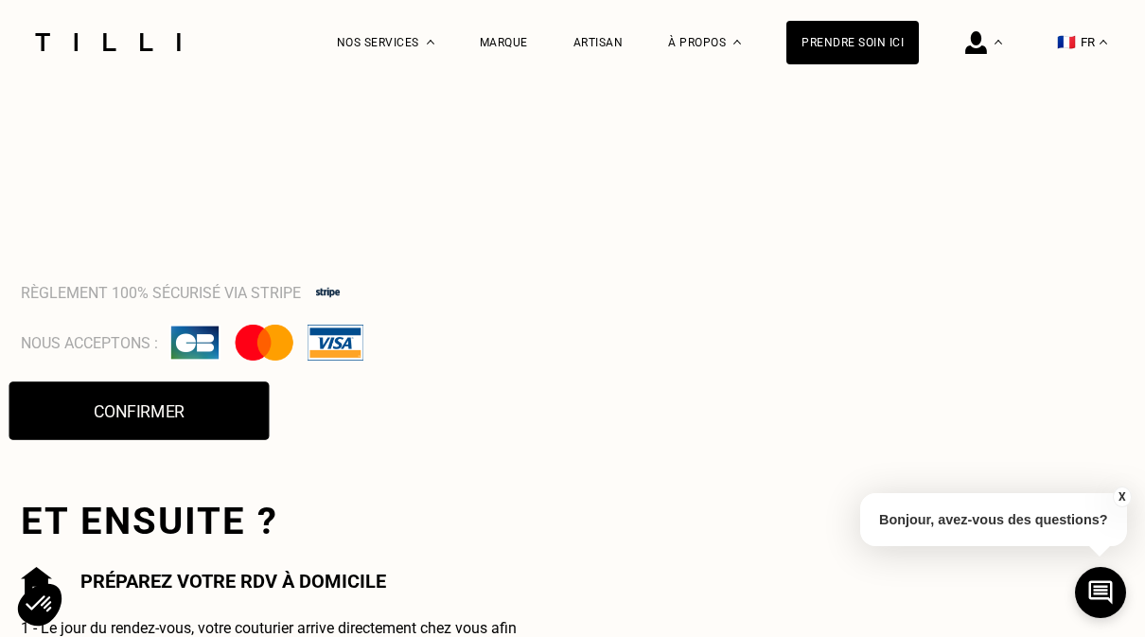
click at [77, 410] on button "Confirmer" at bounding box center [139, 410] width 260 height 59
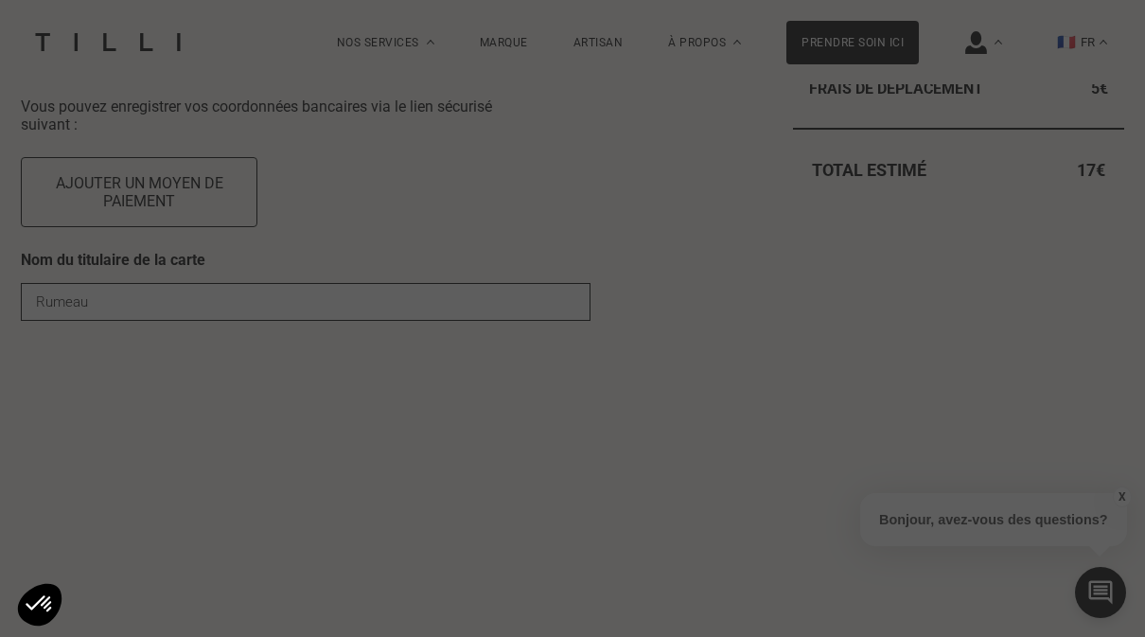
scroll to position [753, 0]
